Goal: Task Accomplishment & Management: Use online tool/utility

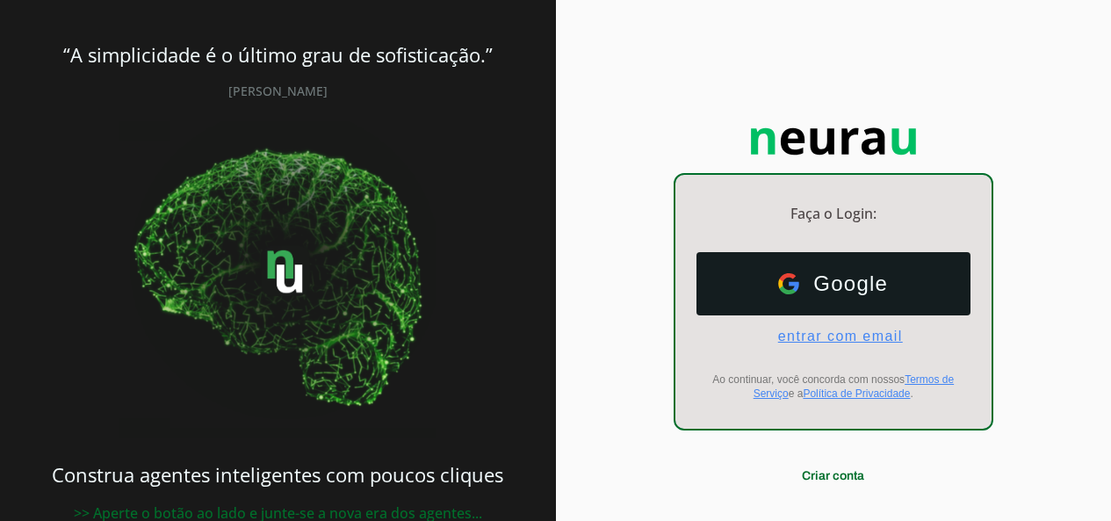
click at [828, 335] on span "entrar com email" at bounding box center [833, 337] width 139 height 16
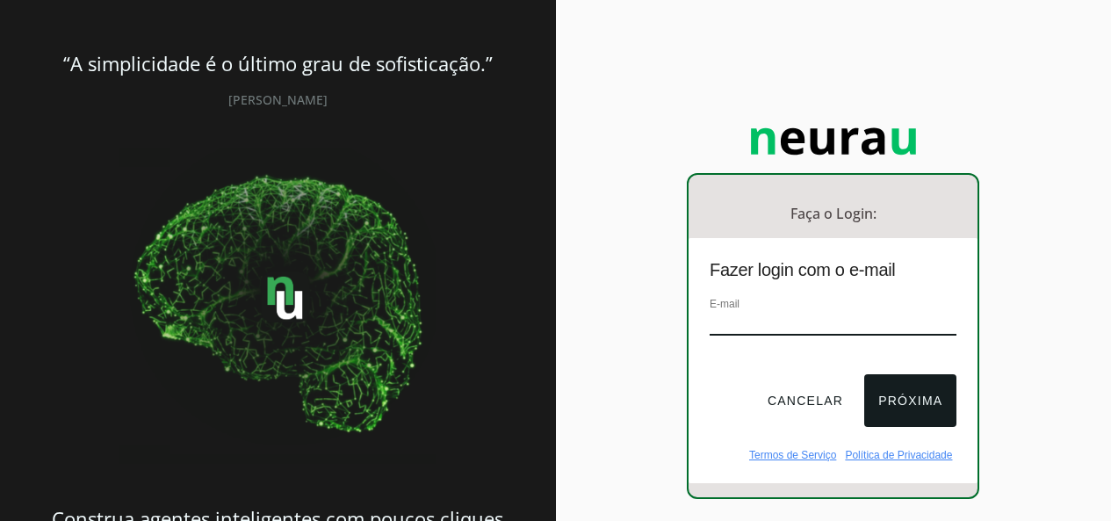
type input "[EMAIL_ADDRESS][DOMAIN_NAME]"
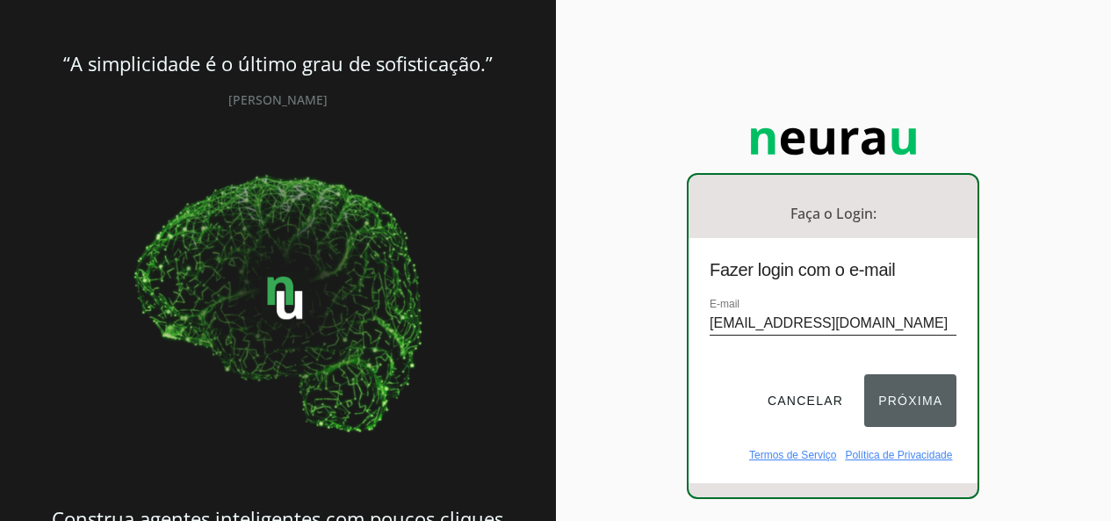
click at [915, 396] on button "Próxima" at bounding box center [910, 400] width 92 height 53
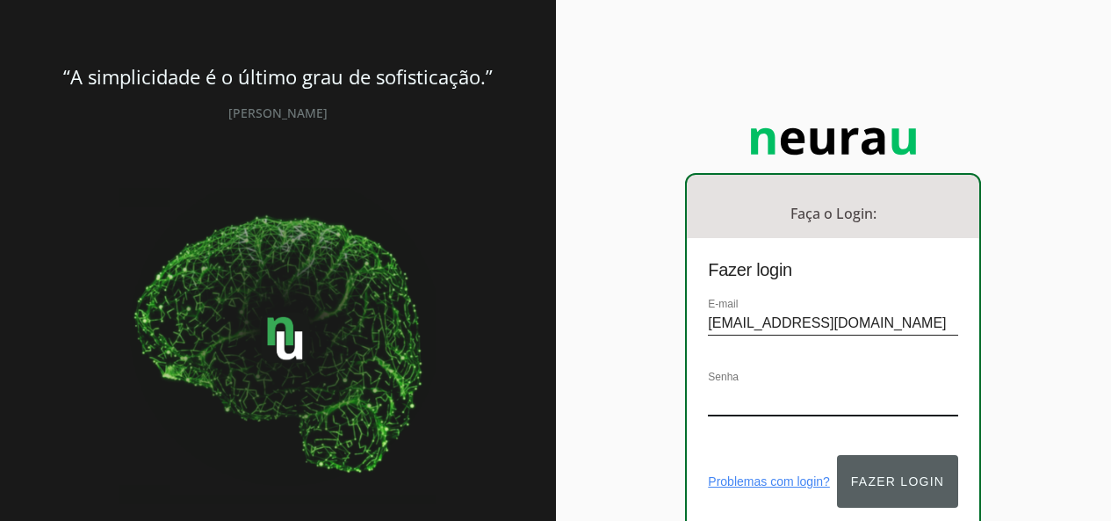
click at [887, 463] on button "Fazer login" at bounding box center [897, 481] width 121 height 53
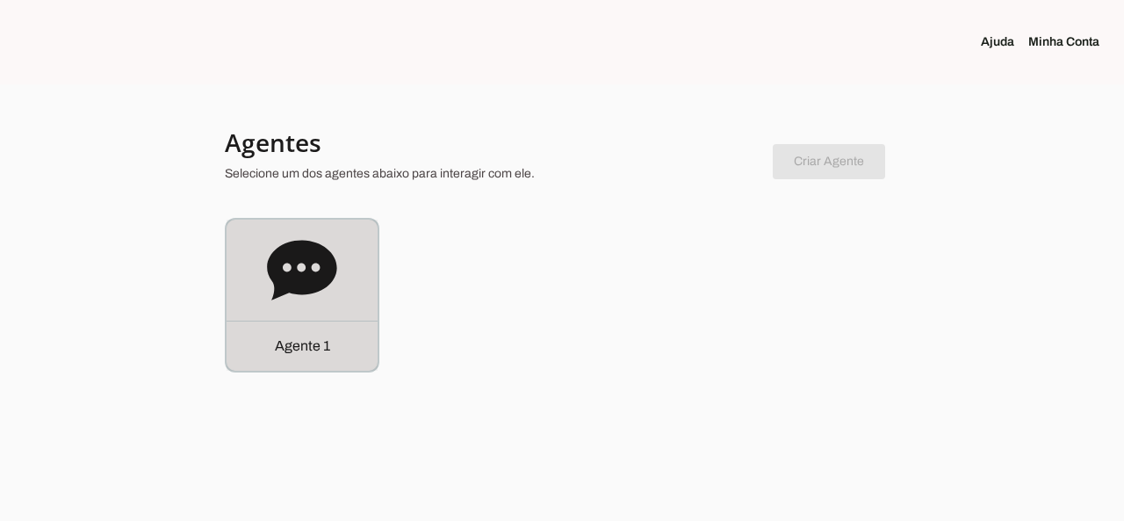
click at [305, 267] on icon at bounding box center [302, 270] width 70 height 70
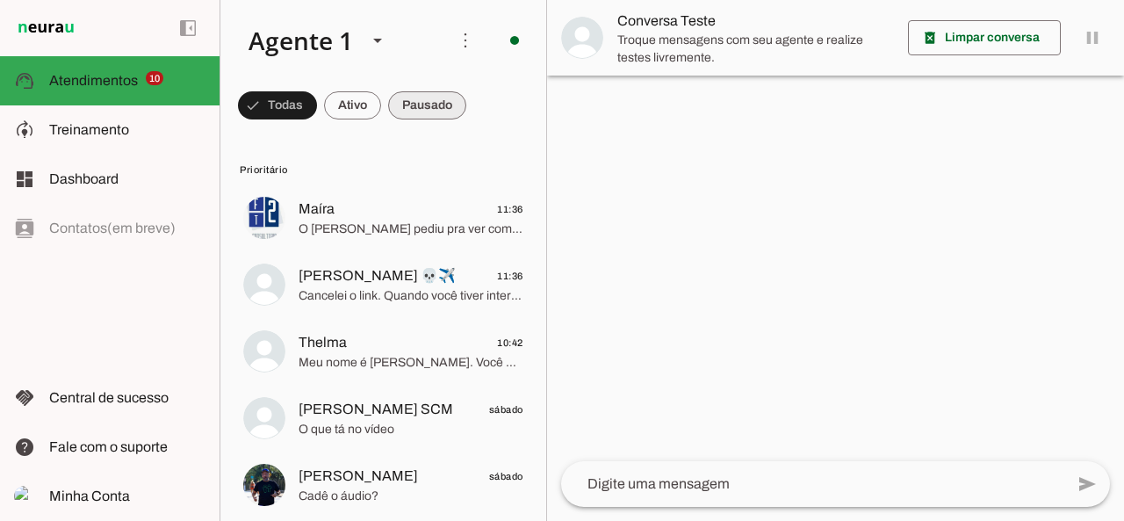
click at [317, 103] on span at bounding box center [277, 105] width 79 height 42
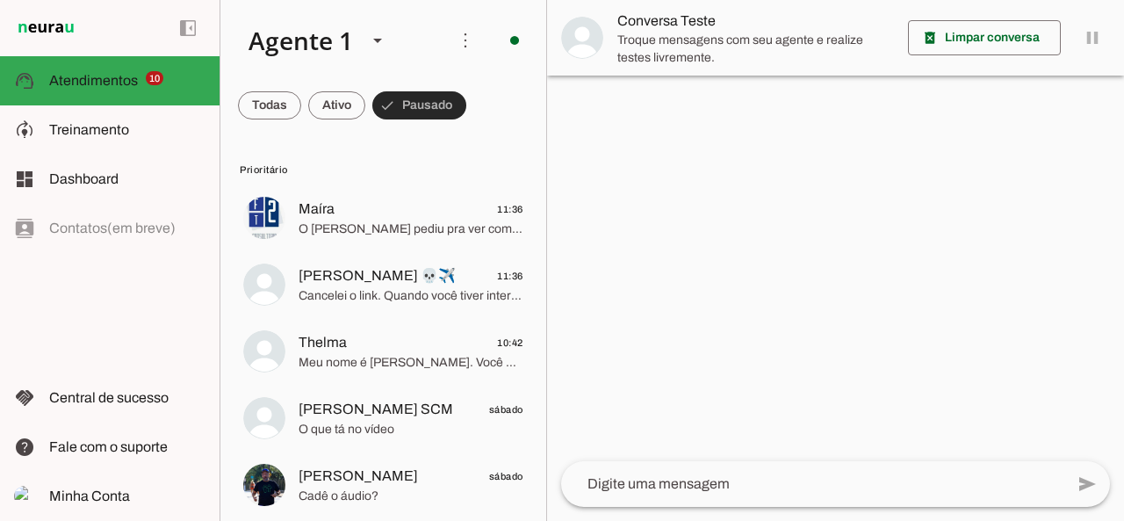
click at [423, 103] on span at bounding box center [419, 105] width 94 height 42
click at [301, 98] on span at bounding box center [269, 105] width 63 height 42
click at [255, 100] on span at bounding box center [269, 105] width 63 height 42
